Goal: Task Accomplishment & Management: Complete application form

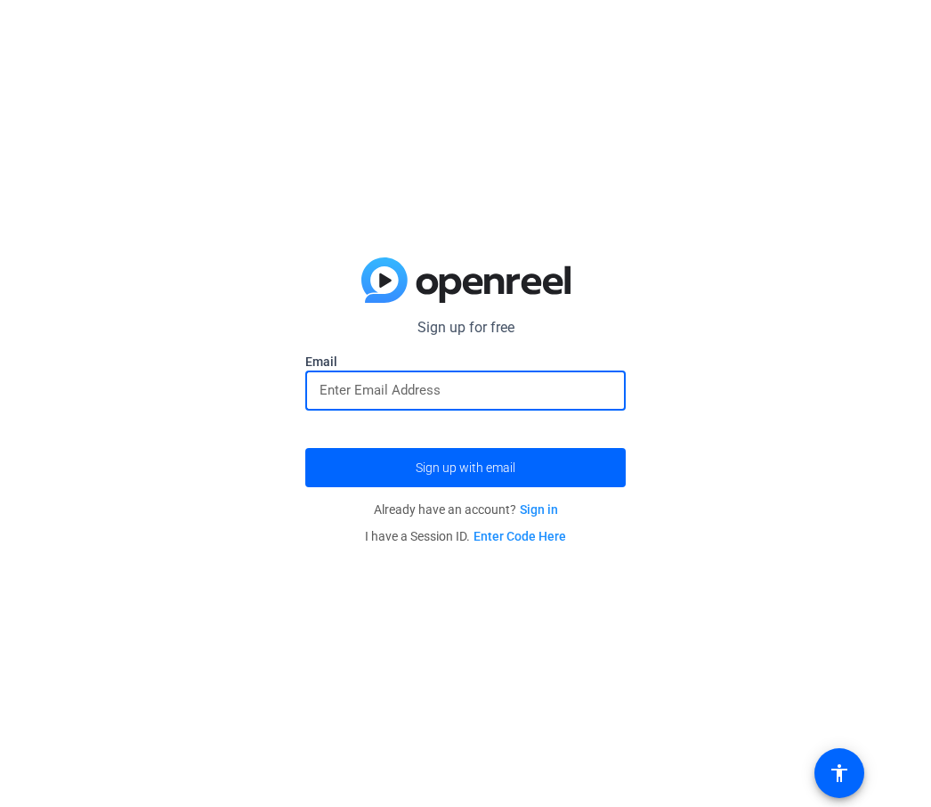
click at [354, 395] on input "email" at bounding box center [466, 389] width 292 height 21
type input "EASTONDELEON0@GMAIL.COM"
click at [466, 468] on button "Sign up with email" at bounding box center [465, 467] width 321 height 39
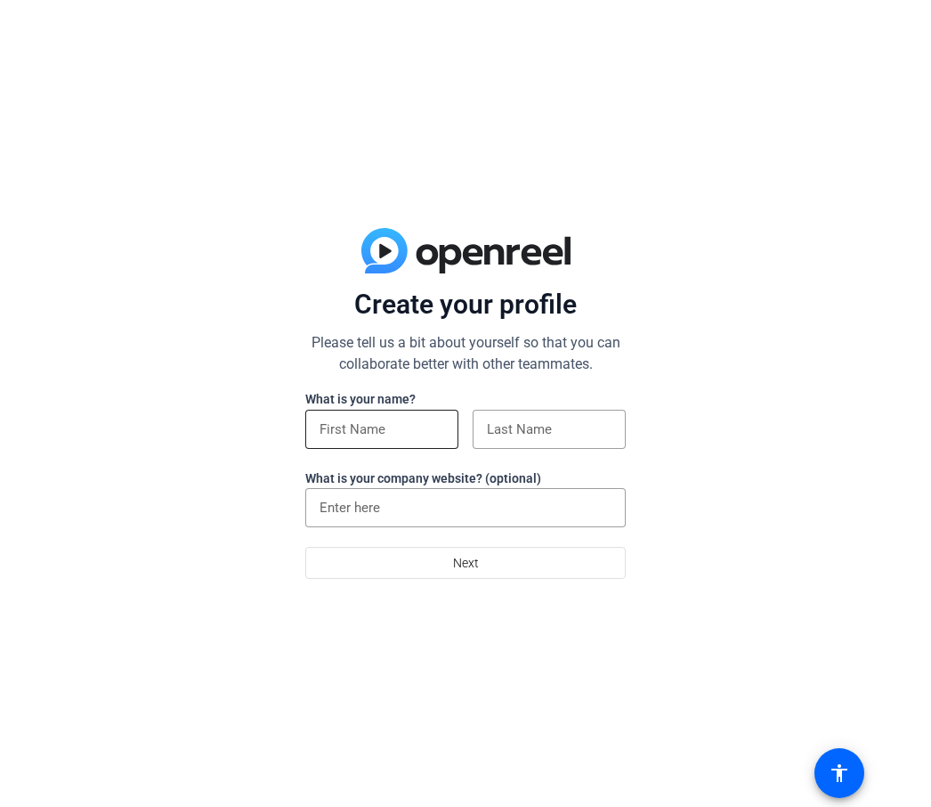
click at [404, 441] on div at bounding box center [382, 429] width 125 height 39
type input "EASTON"
click at [536, 419] on input at bounding box center [549, 429] width 125 height 21
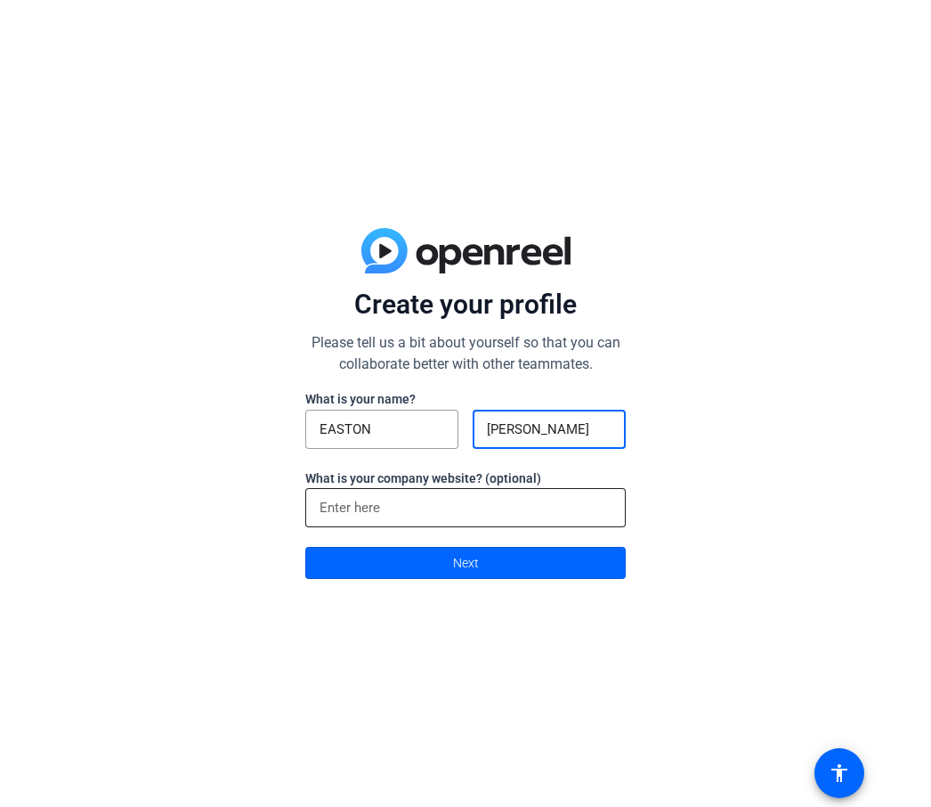
type input "[PERSON_NAME]"
click at [327, 506] on input at bounding box center [466, 507] width 292 height 21
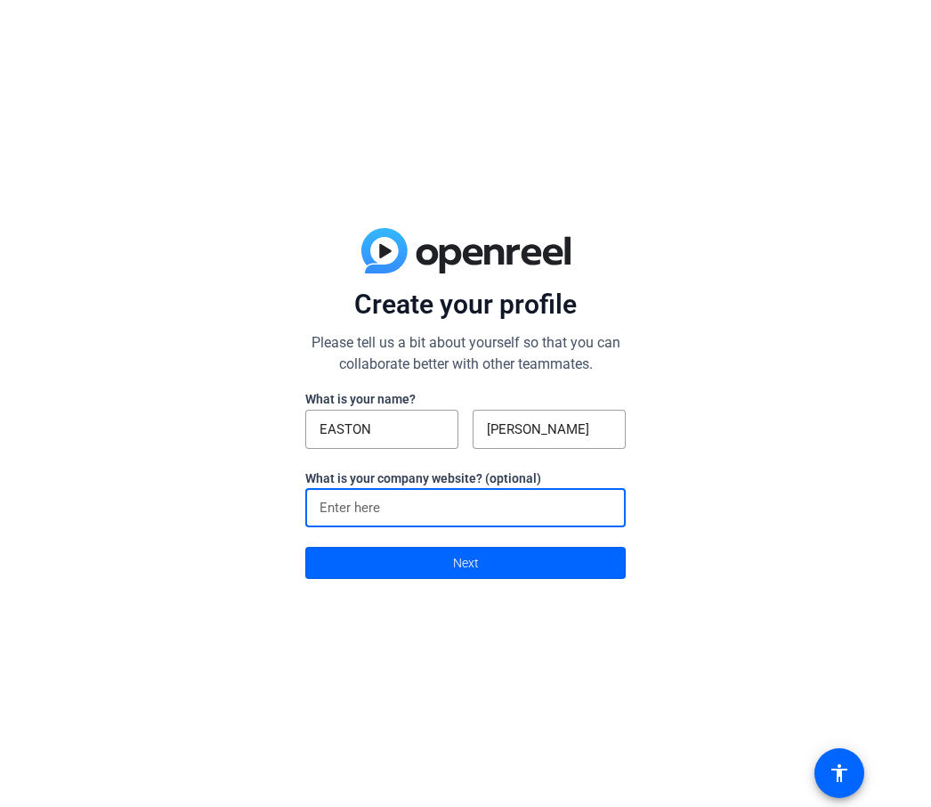
type input "I"
click at [854, 775] on span at bounding box center [839, 773] width 43 height 43
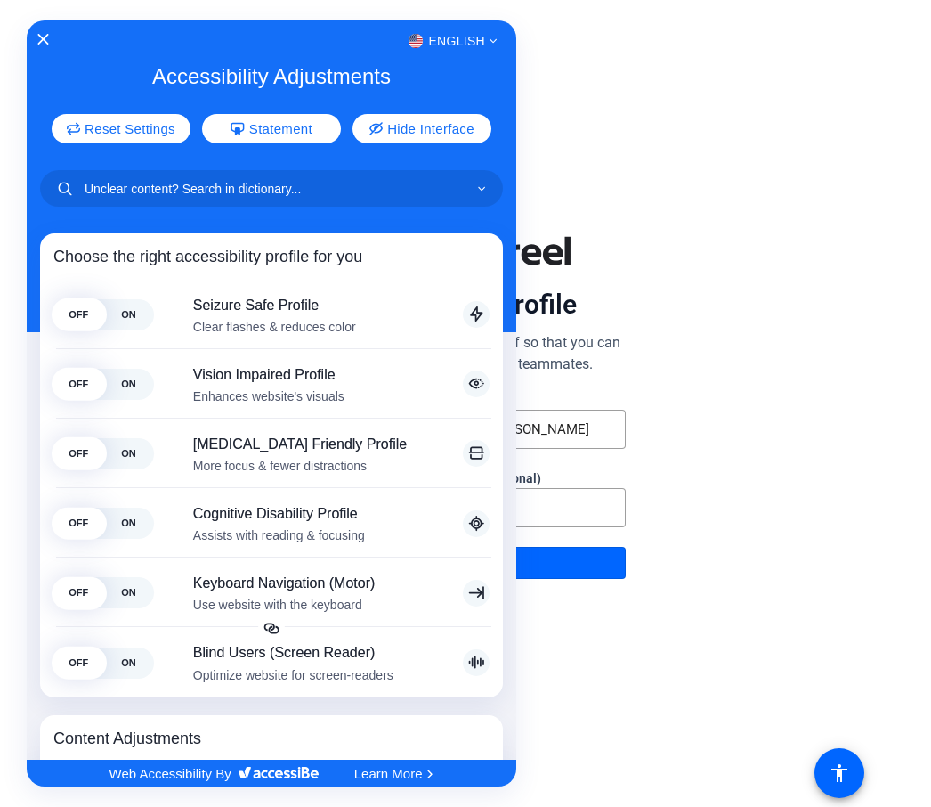
click at [658, 422] on div at bounding box center [465, 403] width 931 height 807
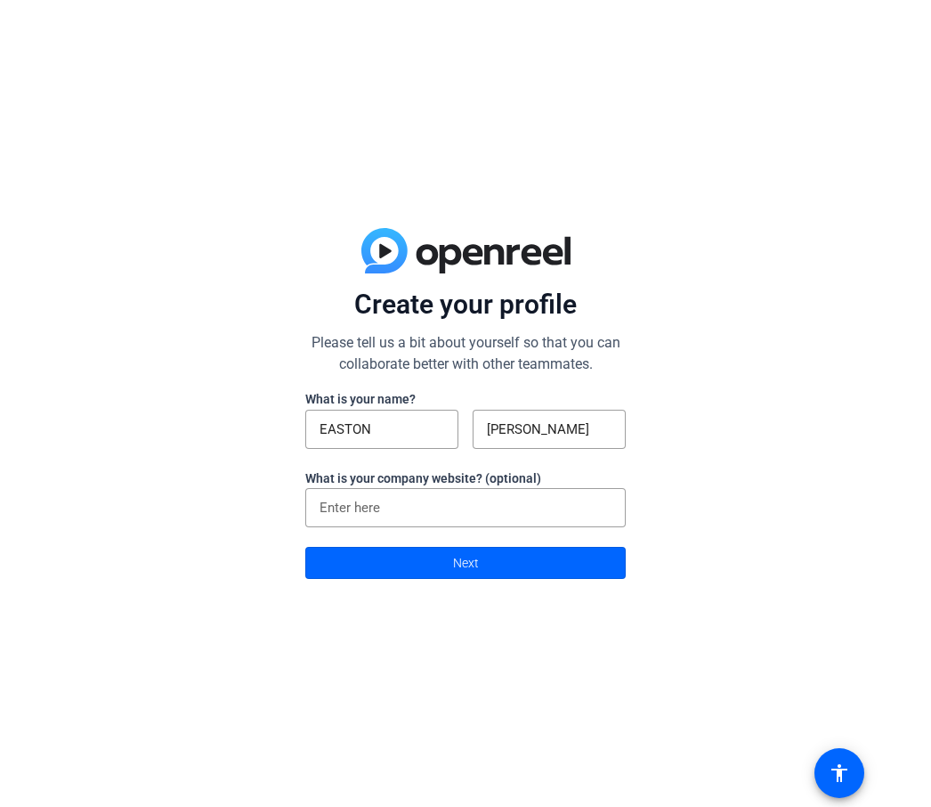
click at [534, 585] on div "Create your profile Please tell us a bit about yourself so that you can collabo…" at bounding box center [465, 403] width 931 height 807
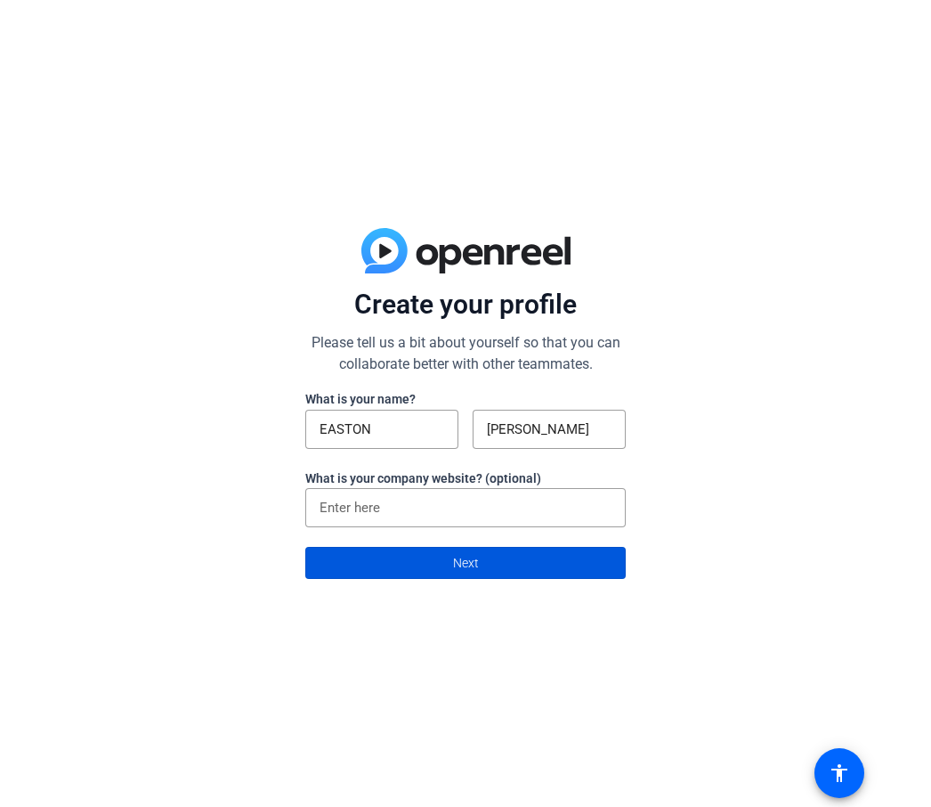
click at [533, 575] on span at bounding box center [465, 562] width 319 height 43
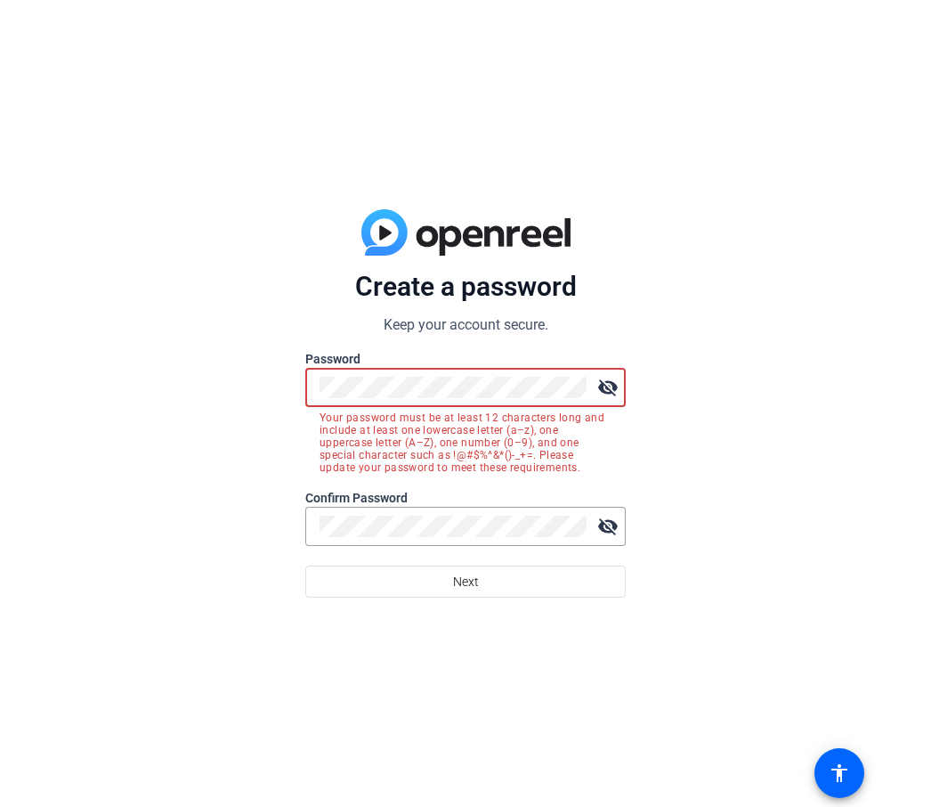
click at [466, 581] on button "Next" at bounding box center [465, 581] width 321 height 32
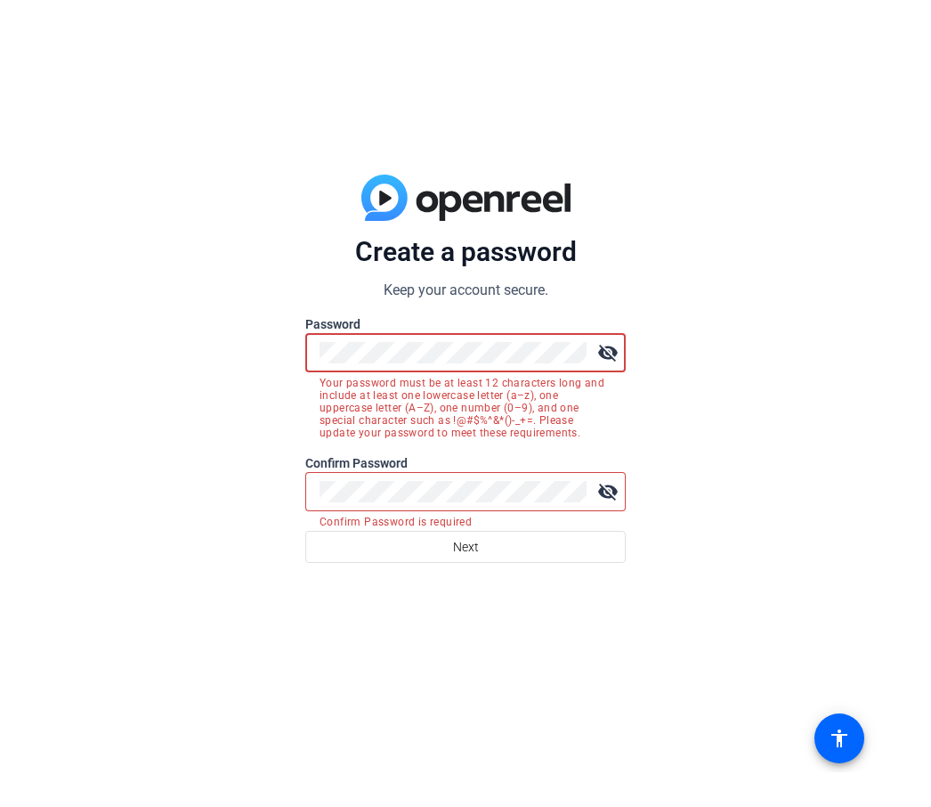
click at [611, 355] on form "Create a password Keep your account secure. Password visibility_off Your passwo…" at bounding box center [465, 434] width 321 height 328
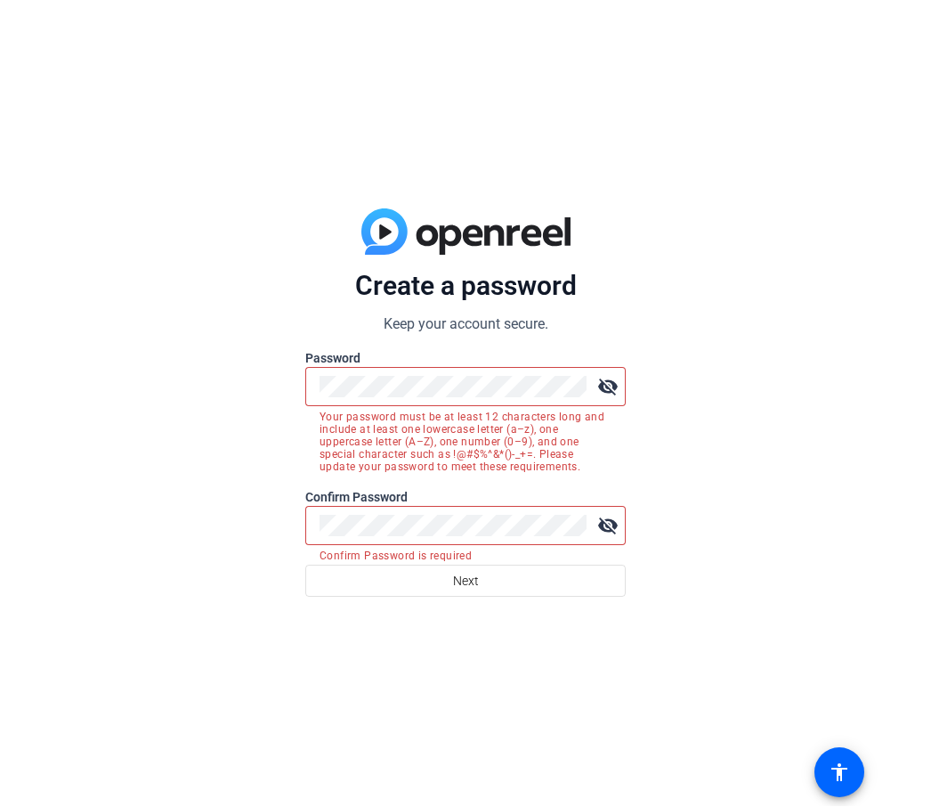
click at [609, 384] on mat-icon "visibility_off" at bounding box center [608, 388] width 36 height 36
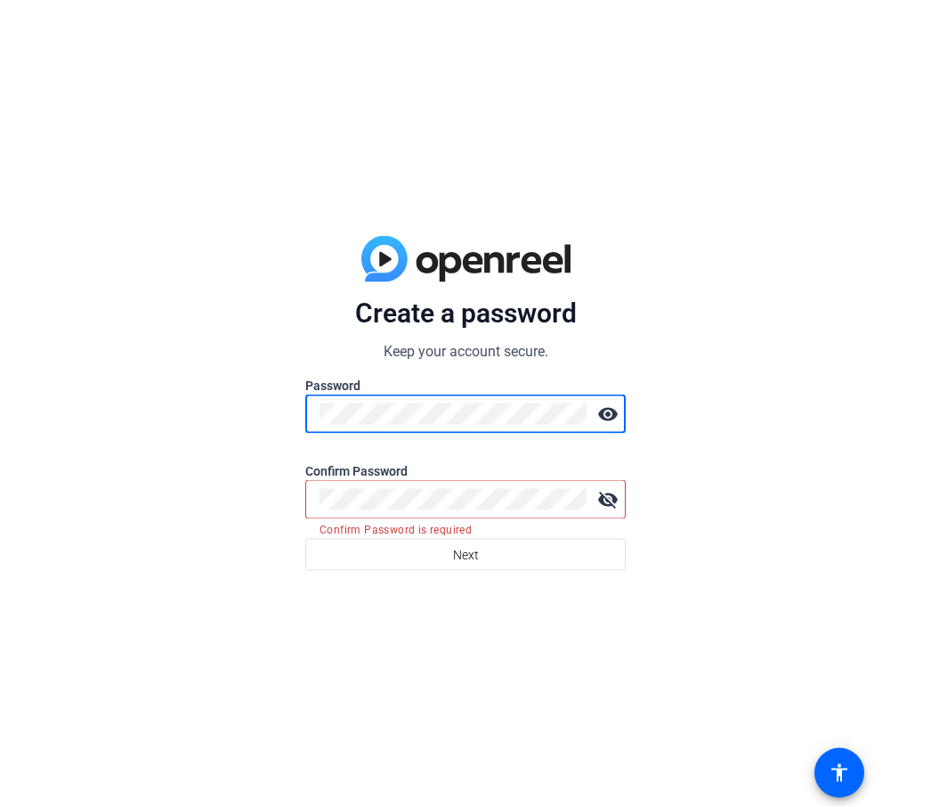
click at [138, 458] on div "Create a password Keep your account secure. Password visibility Confirm Passwor…" at bounding box center [465, 403] width 931 height 807
click at [349, 484] on div at bounding box center [453, 499] width 267 height 39
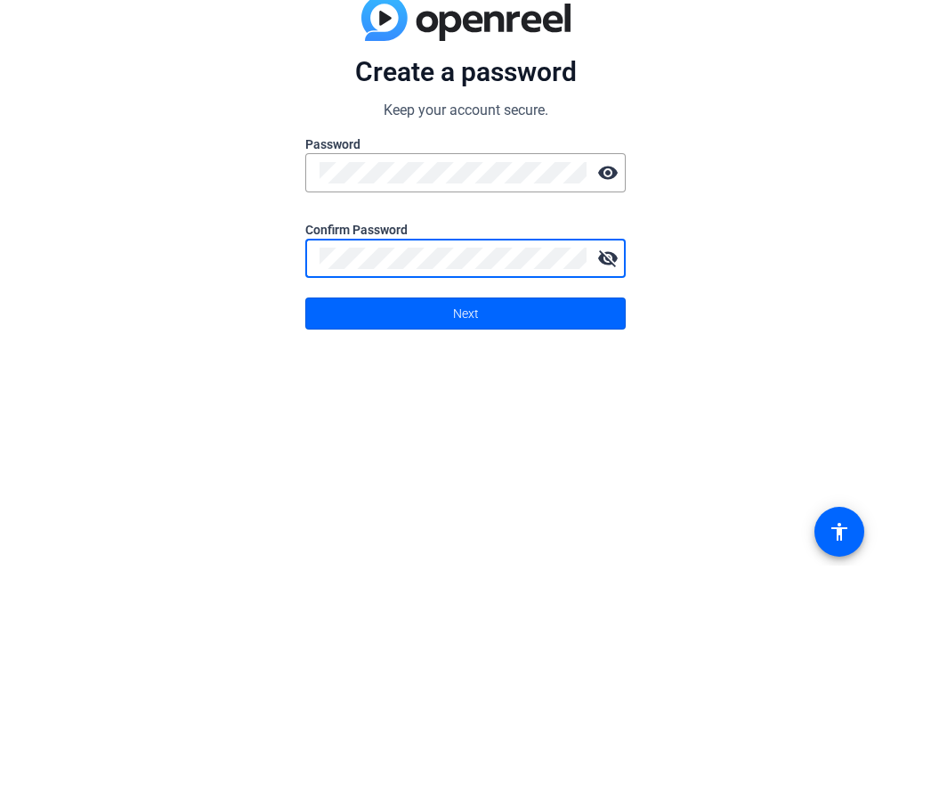
click at [466, 539] on button "Next" at bounding box center [465, 555] width 321 height 32
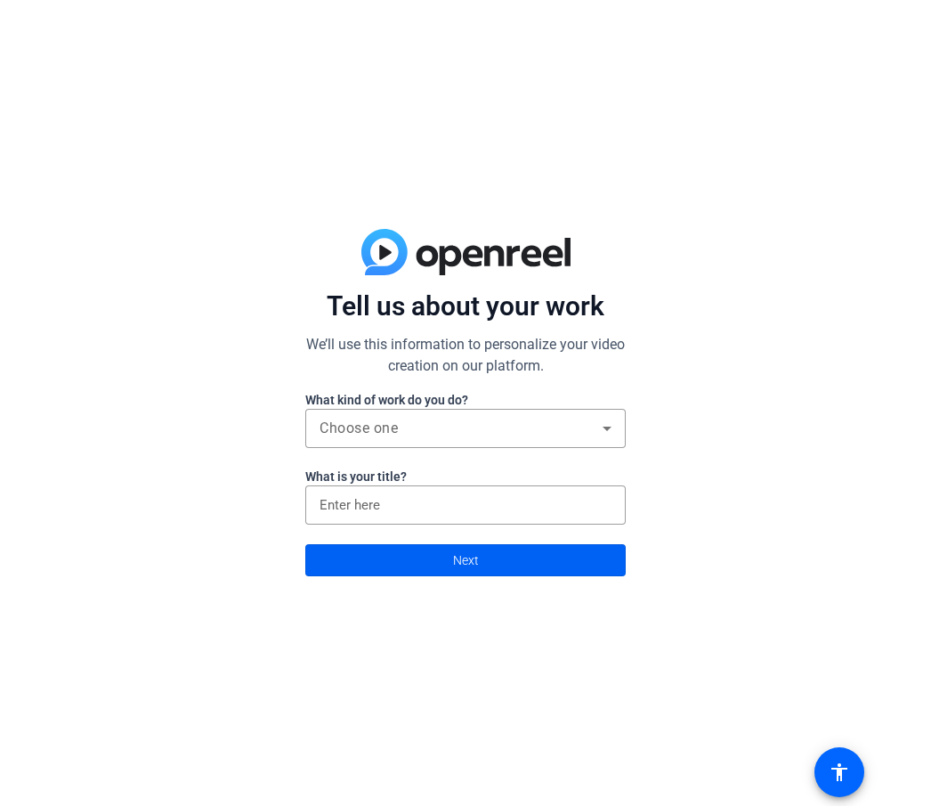
click at [364, 557] on span at bounding box center [465, 561] width 319 height 43
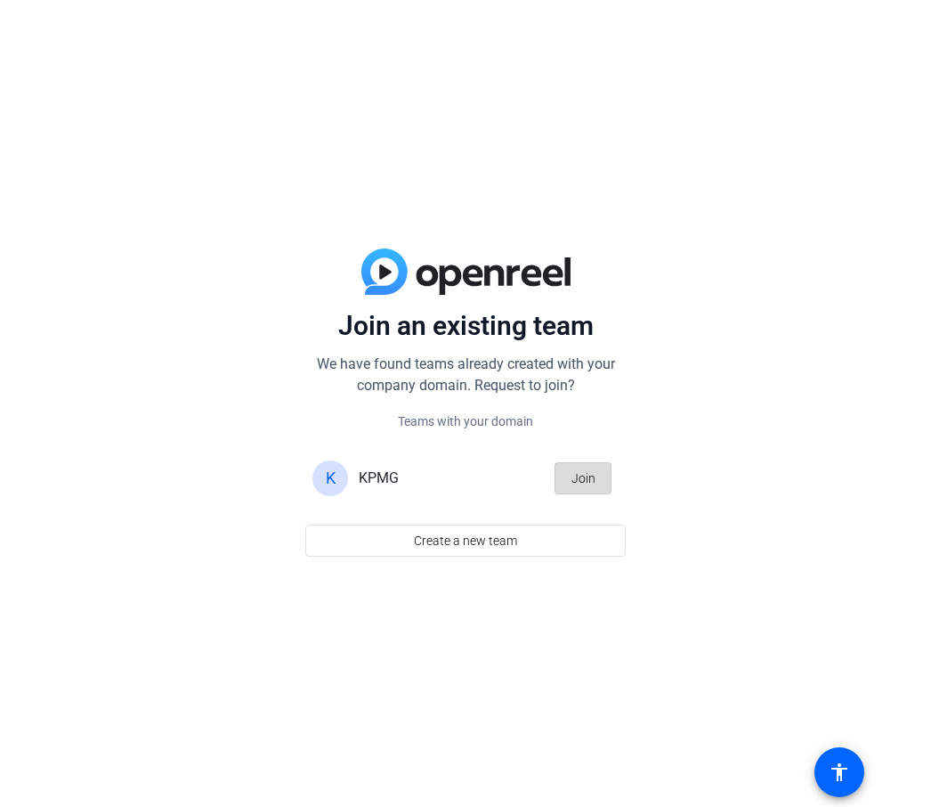
click at [574, 477] on span "Join" at bounding box center [584, 479] width 24 height 34
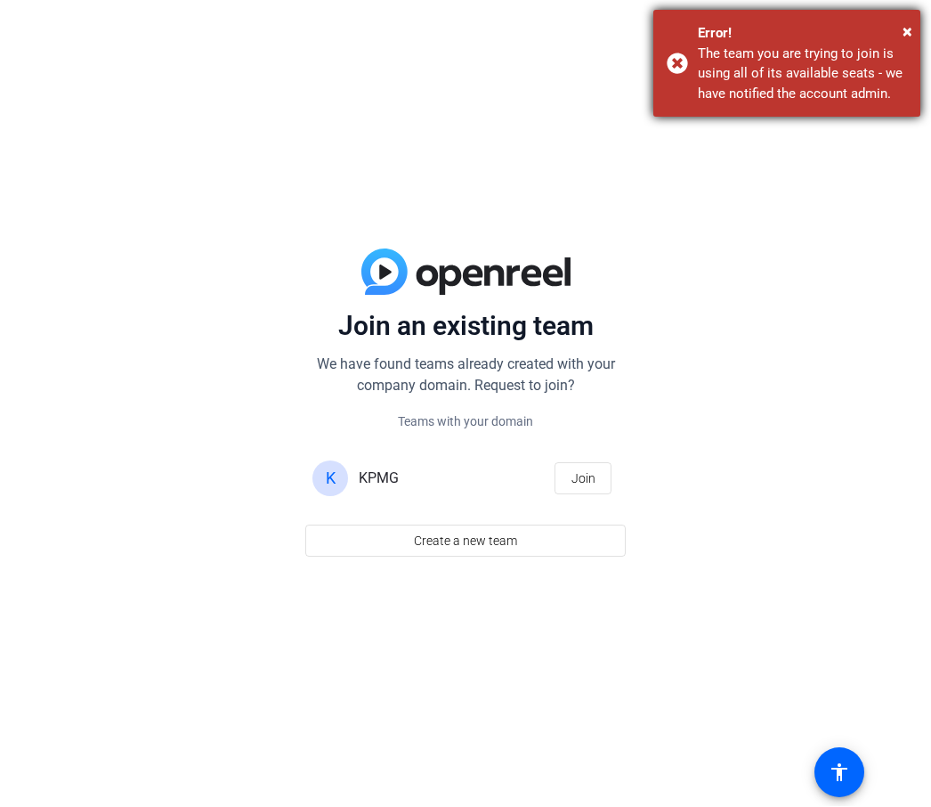
click at [899, 30] on div "Error!" at bounding box center [802, 34] width 209 height 20
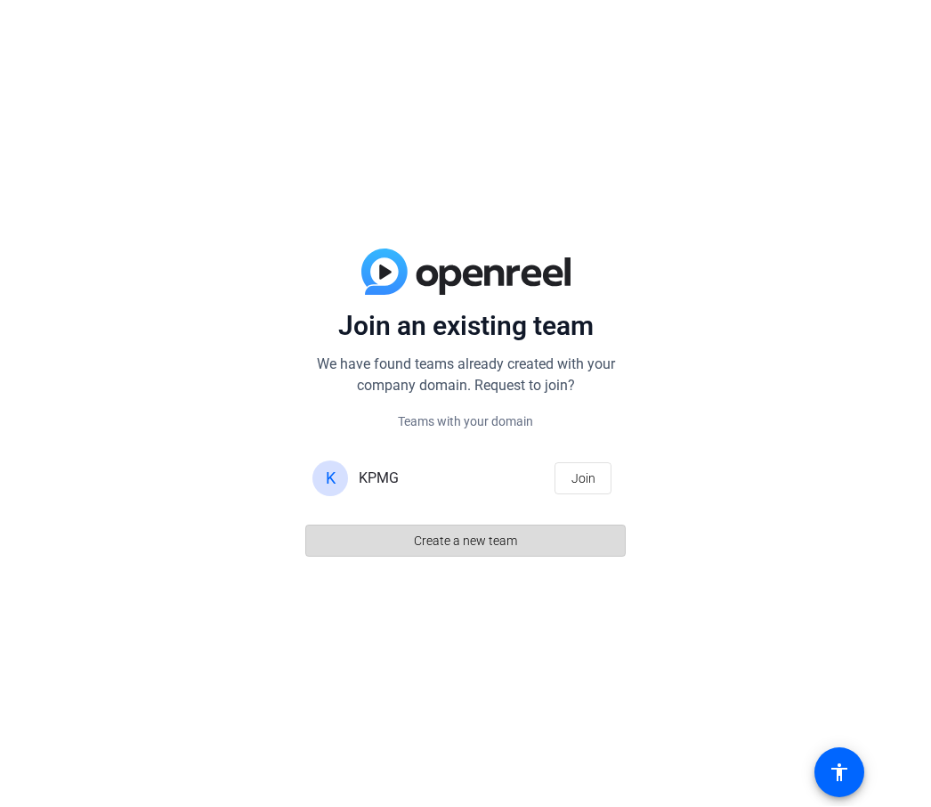
click at [463, 540] on span "Create a new team" at bounding box center [465, 542] width 103 height 34
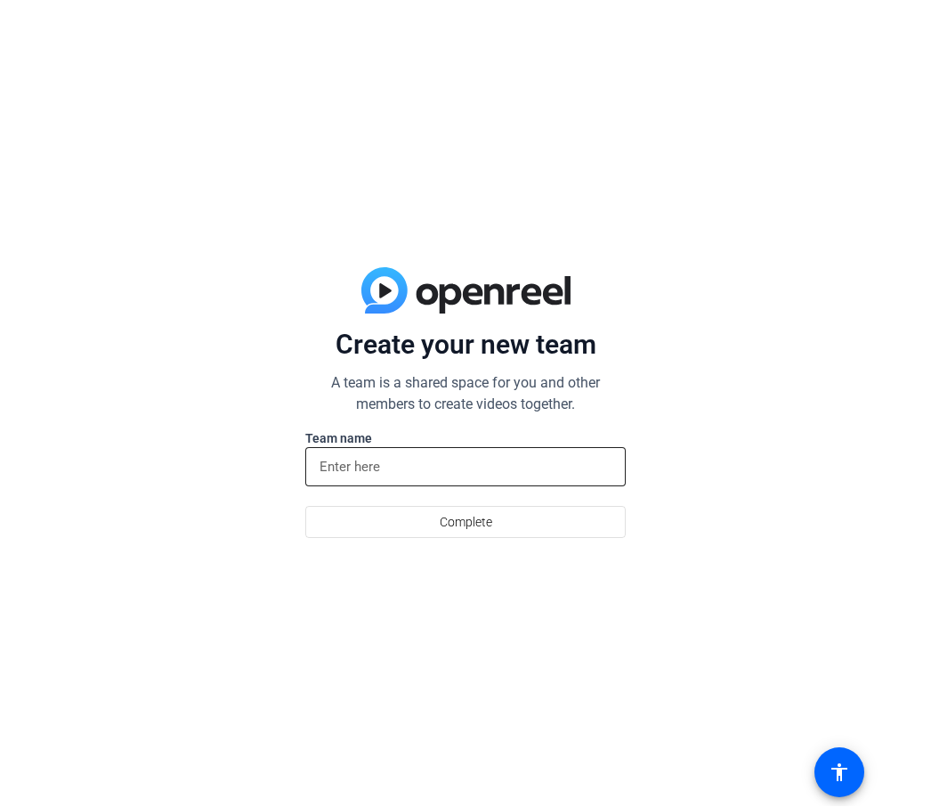
click at [427, 484] on div at bounding box center [466, 467] width 292 height 39
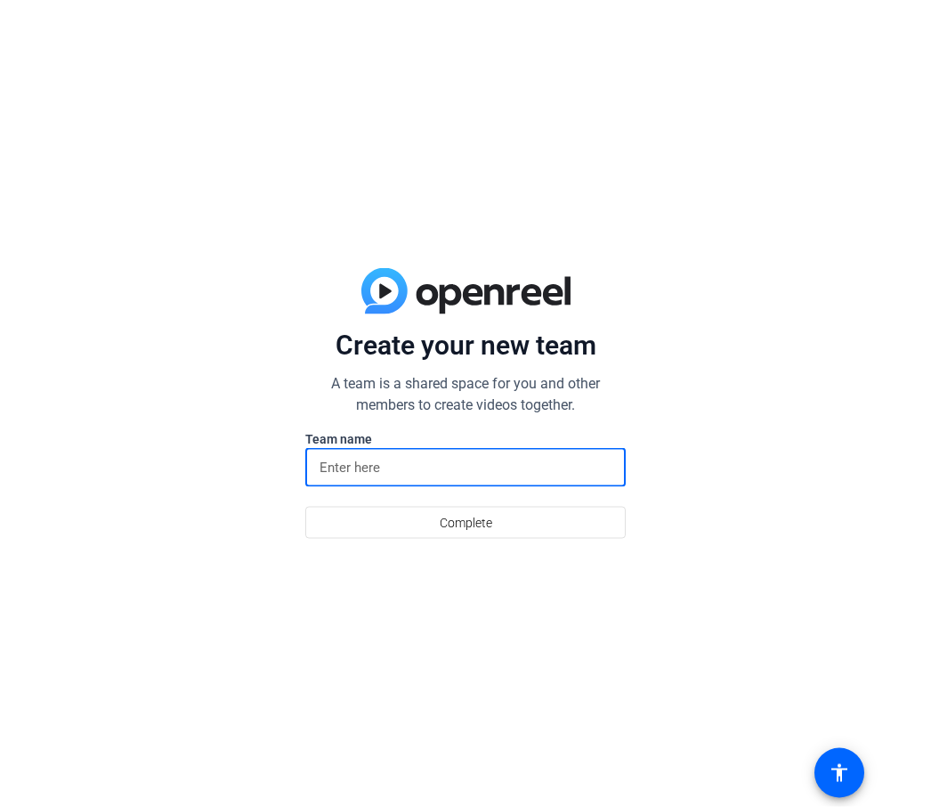
click at [427, 476] on input at bounding box center [466, 467] width 292 height 21
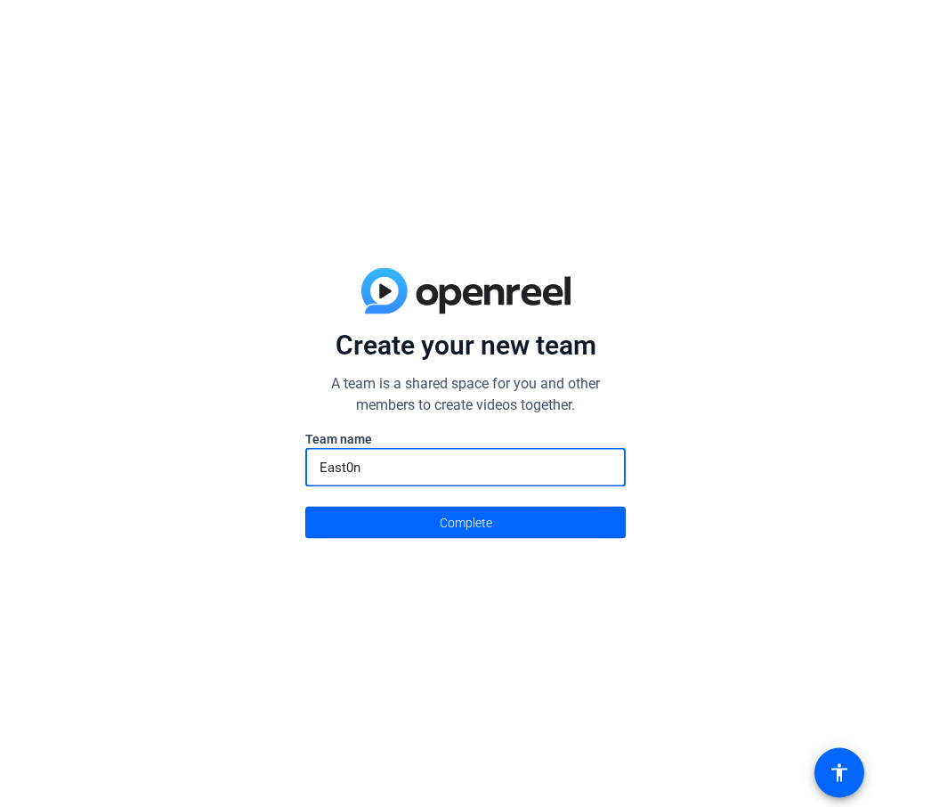
type input "East0n"
click at [466, 522] on button "Complete" at bounding box center [465, 523] width 321 height 32
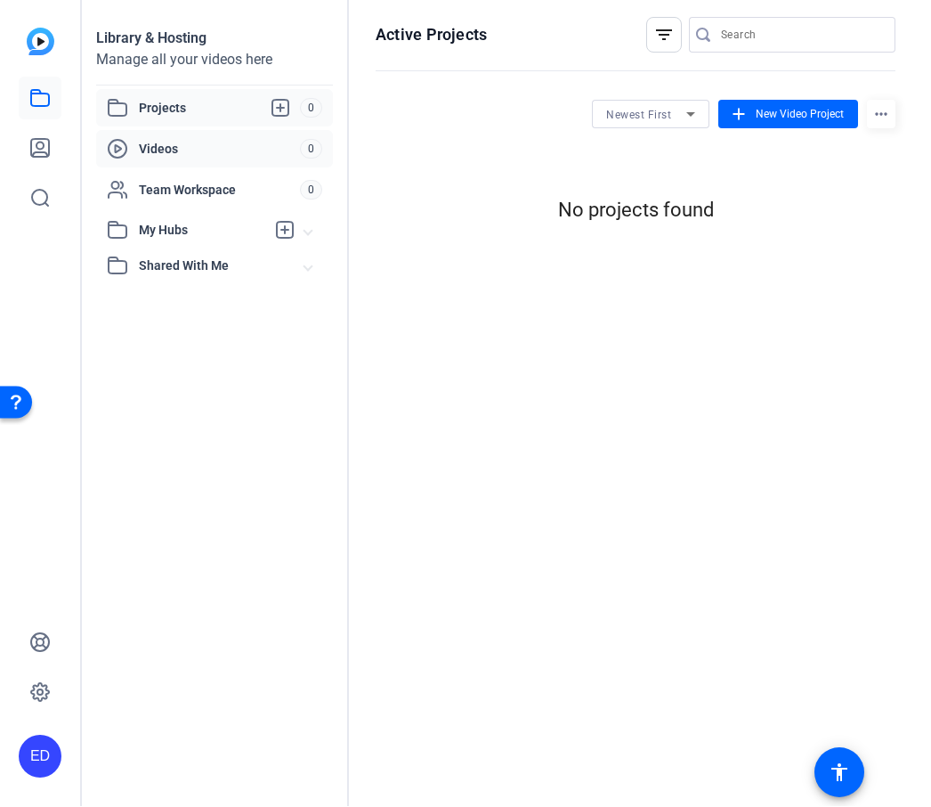
click at [245, 146] on span "Videos" at bounding box center [219, 150] width 161 height 18
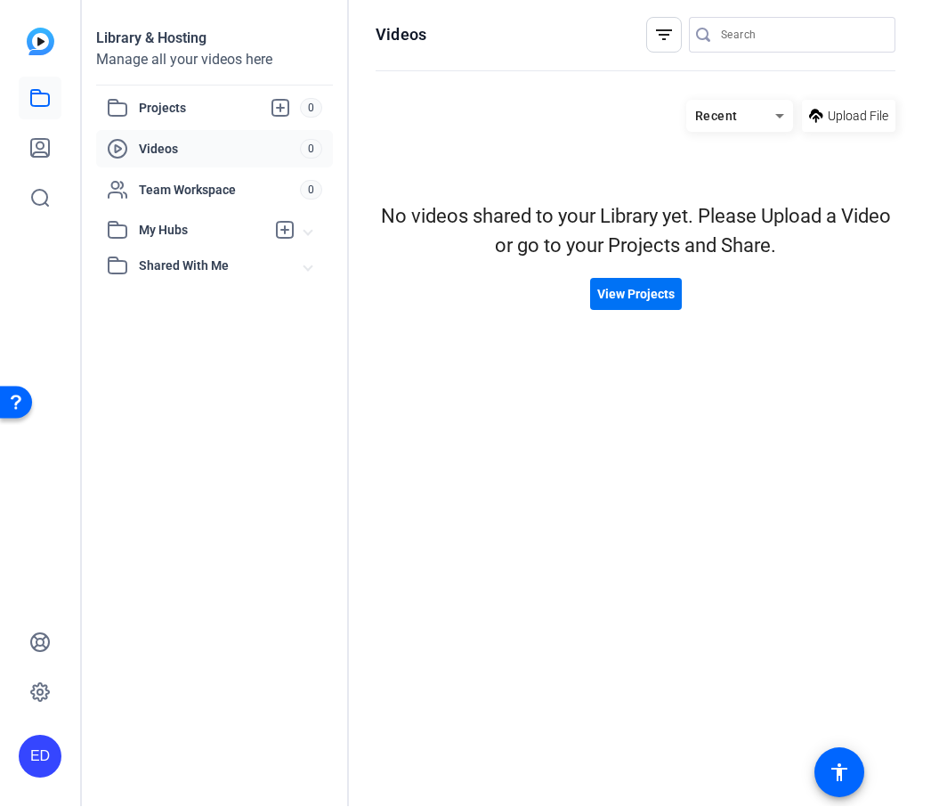
click at [657, 288] on span "View Projects" at bounding box center [636, 295] width 77 height 19
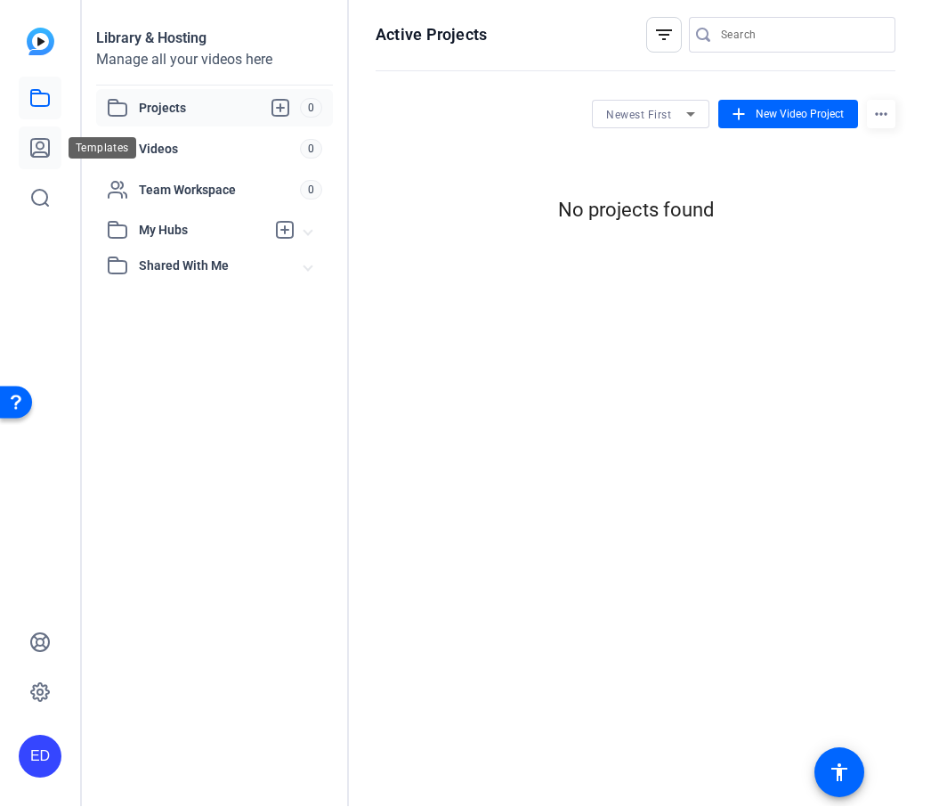
click at [41, 140] on icon at bounding box center [40, 149] width 18 height 18
